Goal: Task Accomplishment & Management: Use online tool/utility

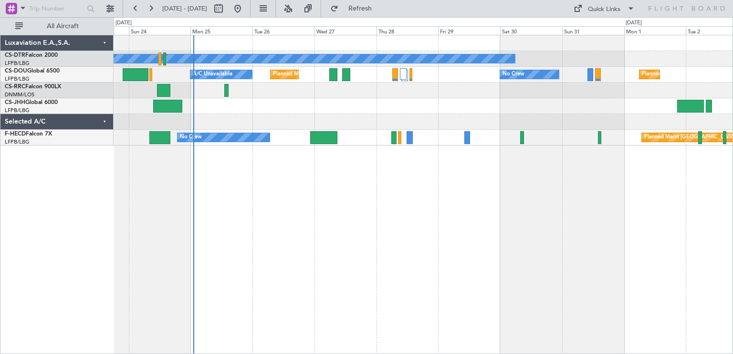
click at [285, 169] on div "No Crew No Crew Planned Maint Paris (Le Bourget) A/C Unavailable Planned Maint …" at bounding box center [423, 194] width 619 height 319
